Goal: Transaction & Acquisition: Subscribe to service/newsletter

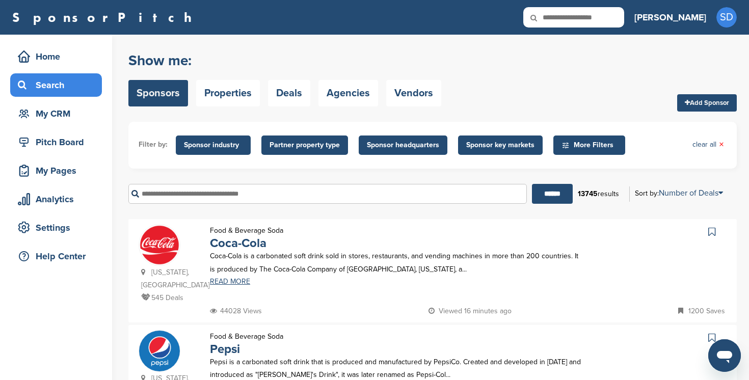
click at [699, 19] on h3 "[PERSON_NAME]" at bounding box center [670, 17] width 72 height 14
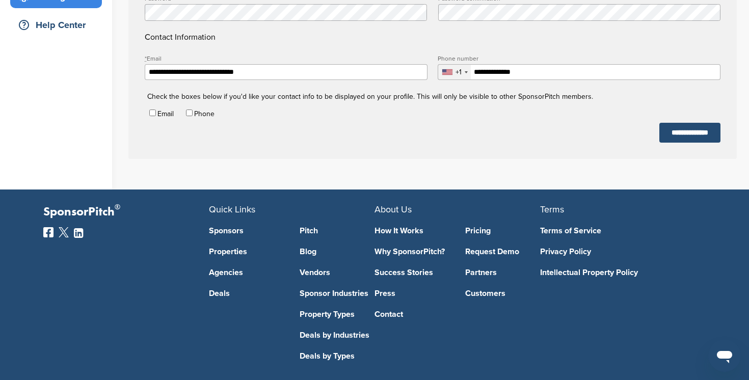
scroll to position [278, 0]
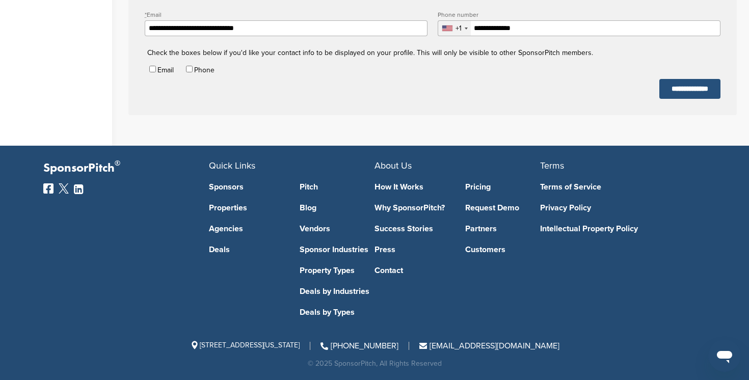
click at [688, 84] on input "**********" at bounding box center [689, 89] width 61 height 20
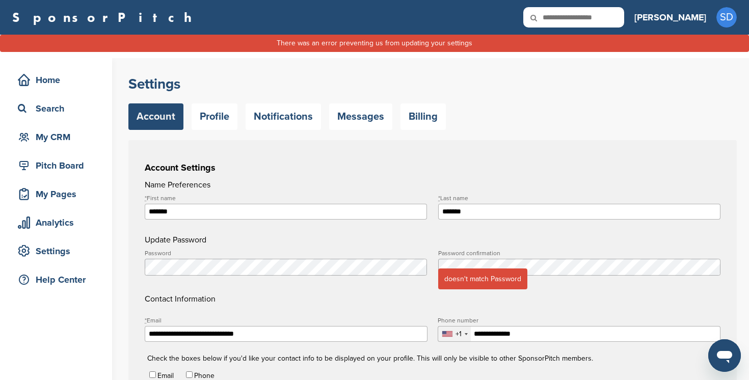
click at [169, 108] on link "Account" at bounding box center [155, 116] width 55 height 26
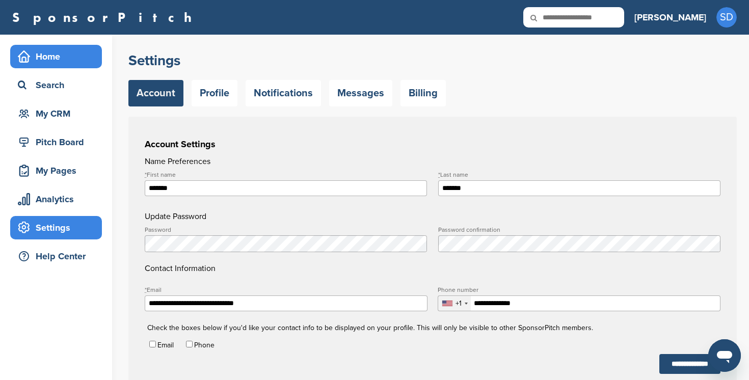
click at [56, 59] on div "Home" at bounding box center [58, 56] width 87 height 18
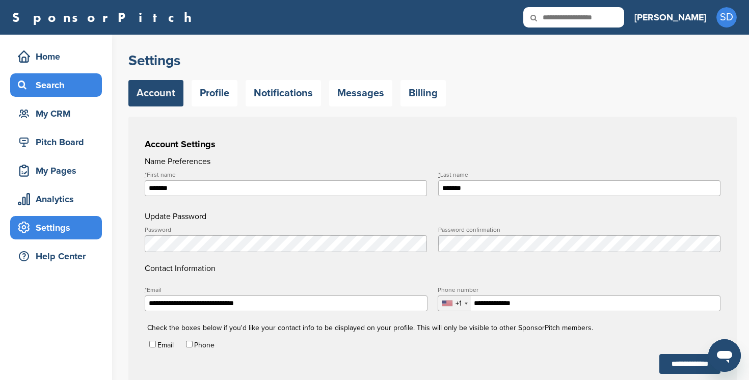
click at [53, 90] on div "Search" at bounding box center [58, 85] width 87 height 18
click at [60, 84] on div "Search" at bounding box center [58, 85] width 87 height 18
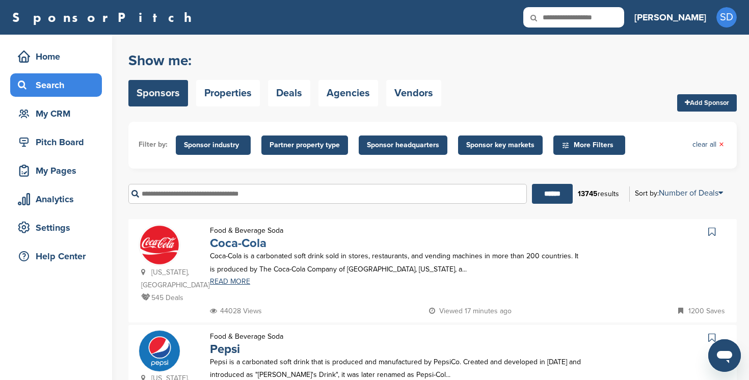
click at [246, 243] on link "Coca-Cola" at bounding box center [238, 243] width 57 height 15
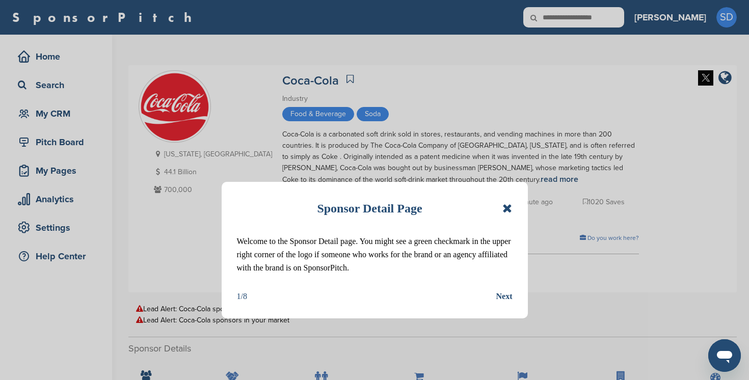
click at [502, 294] on div "Next" at bounding box center [504, 296] width 16 height 13
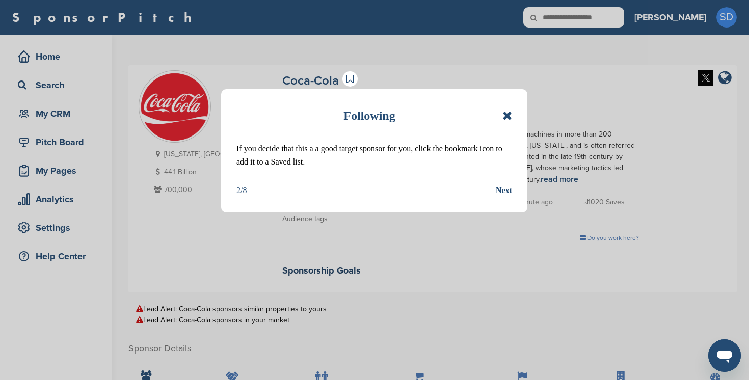
click at [509, 118] on icon at bounding box center [507, 116] width 10 height 12
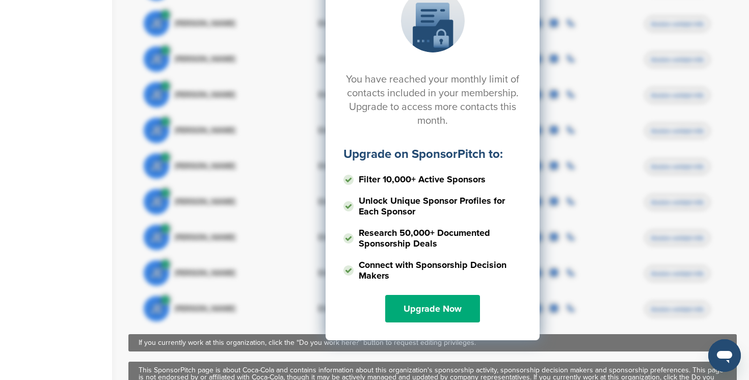
scroll to position [519, 0]
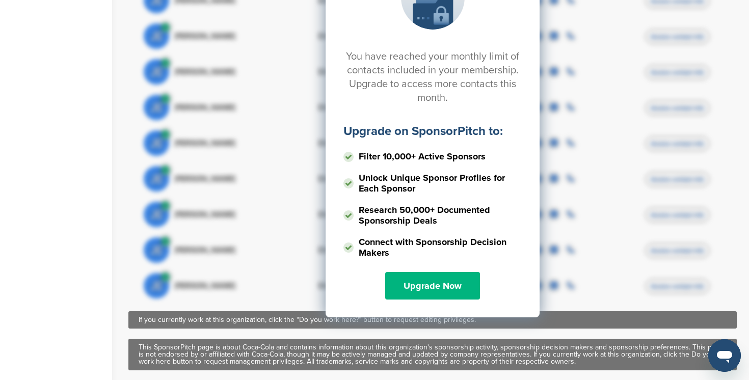
click at [445, 278] on link "Upgrade Now" at bounding box center [432, 286] width 95 height 28
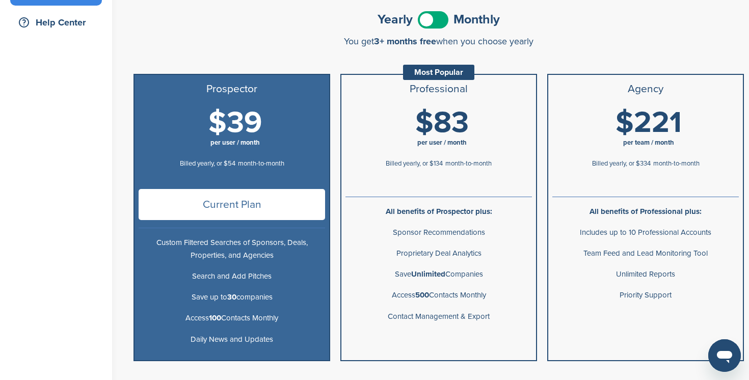
scroll to position [233, 0]
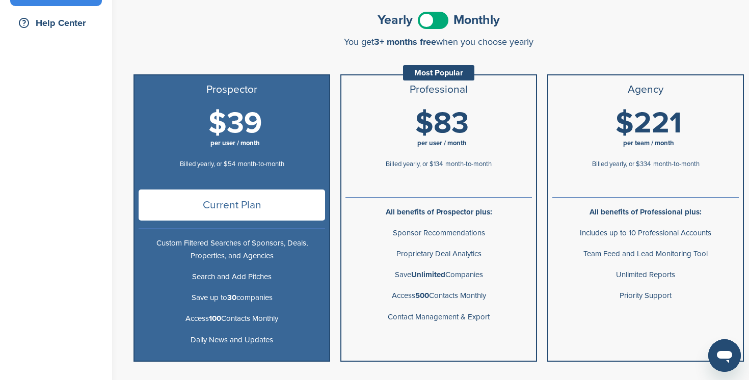
click at [449, 258] on p "Proprietary Deal Analytics" at bounding box center [438, 254] width 186 height 13
click at [448, 165] on span "month-to-month" at bounding box center [468, 164] width 46 height 8
click at [462, 229] on p "Sponsor Recommendations" at bounding box center [438, 233] width 186 height 13
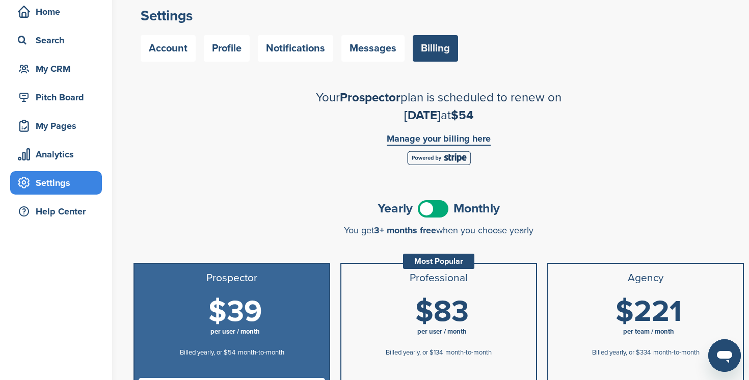
scroll to position [47, 0]
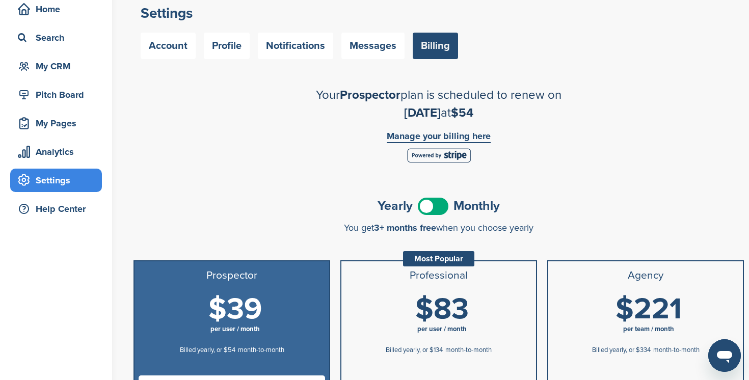
click at [471, 135] on link "Manage your billing here" at bounding box center [439, 137] width 104 height 12
